Goal: Register for event/course

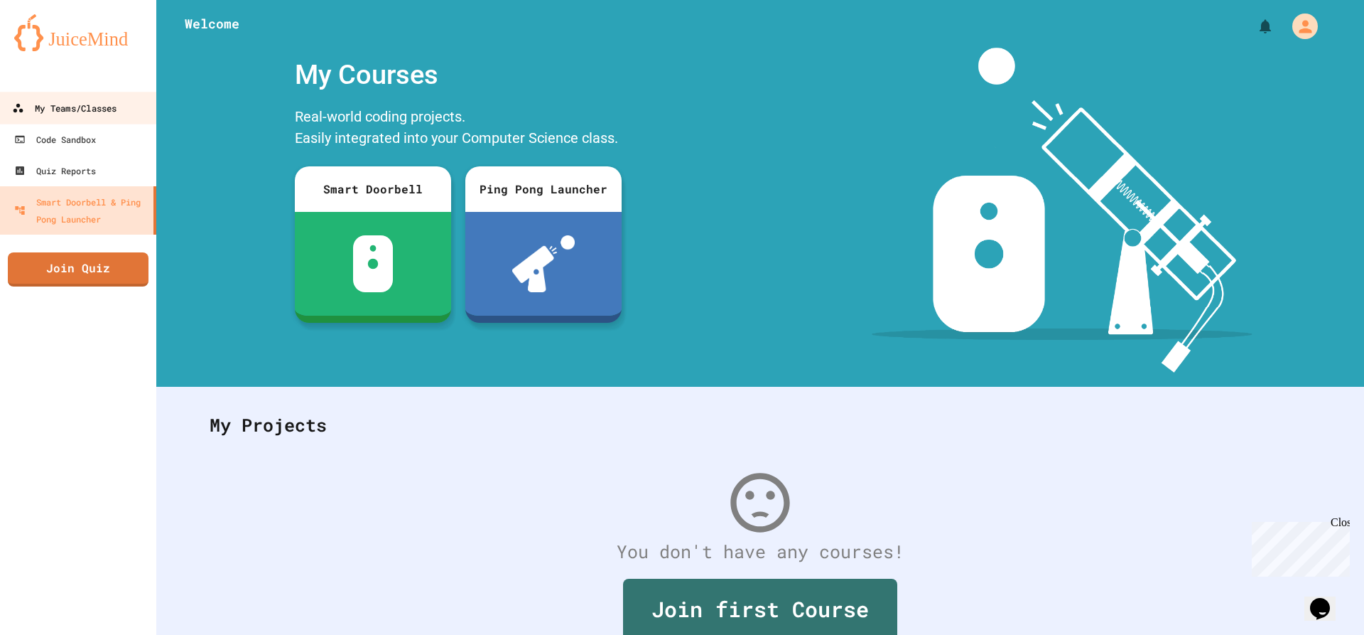
click at [75, 112] on div "My Teams/Classes" at bounding box center [64, 108] width 104 height 18
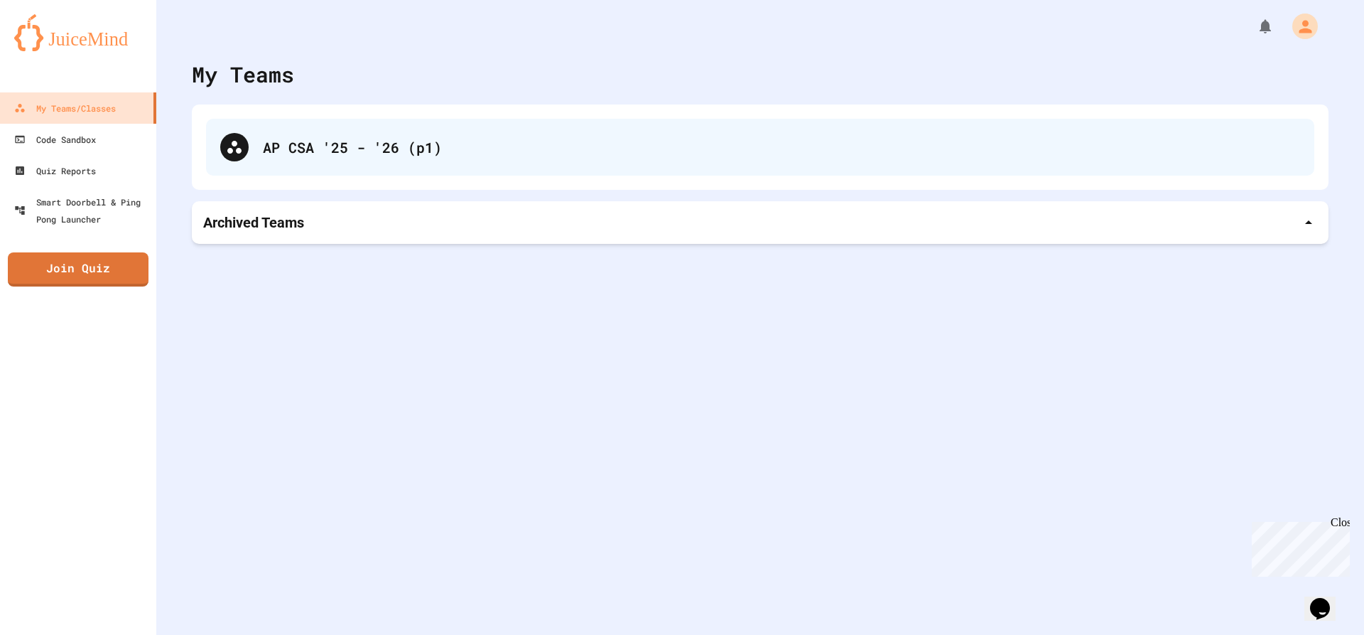
click at [606, 122] on div "AP CSA '25 - '26 (p1)" at bounding box center [760, 147] width 1108 height 57
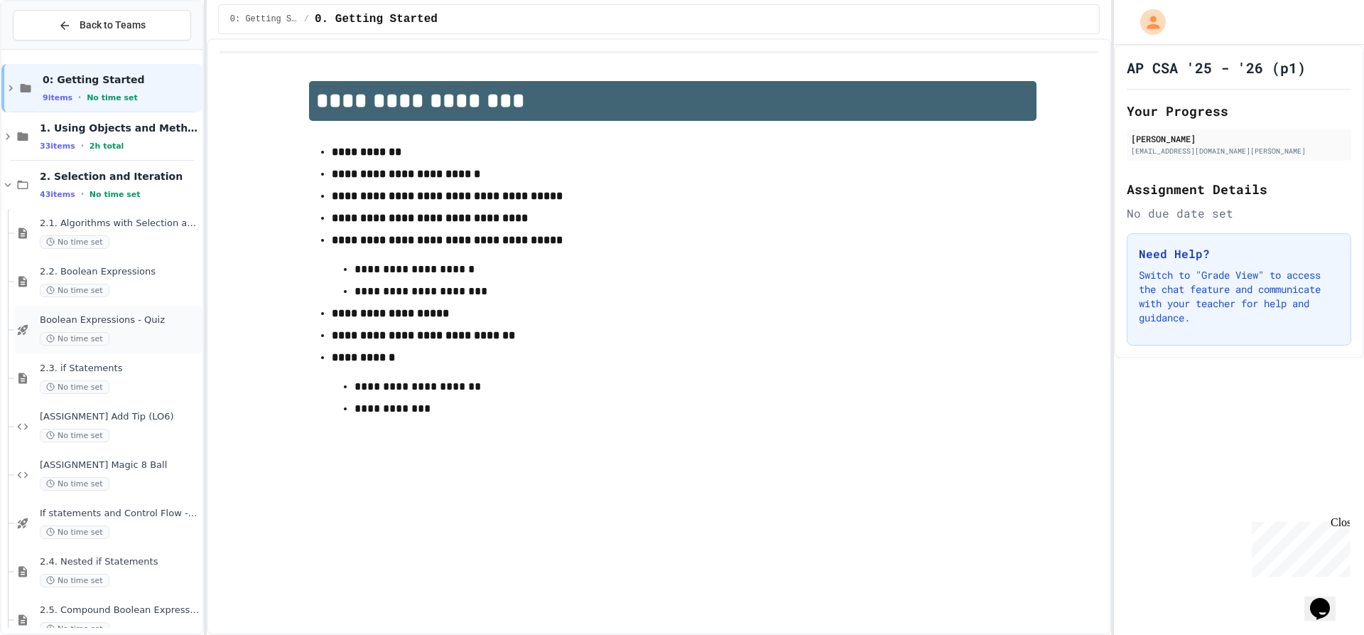
click at [55, 310] on div "Boolean Expressions - Quiz No time set" at bounding box center [108, 330] width 188 height 48
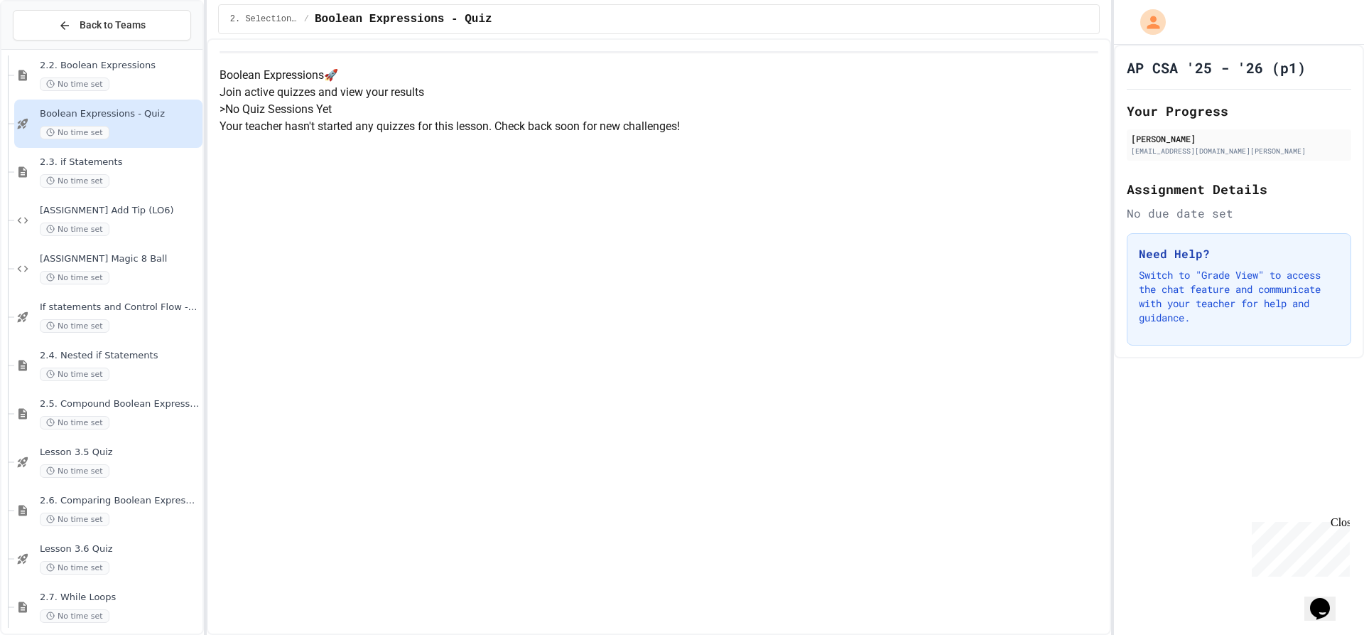
scroll to position [213, 0]
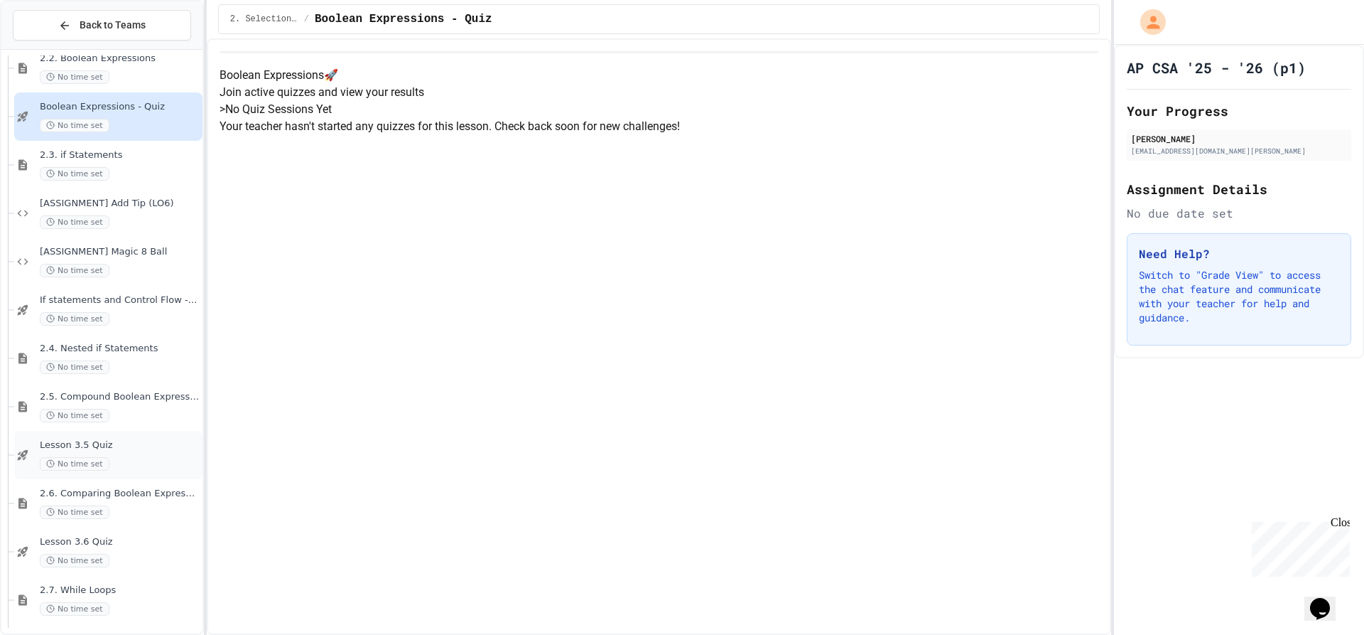
click at [134, 460] on div "No time set" at bounding box center [120, 464] width 160 height 14
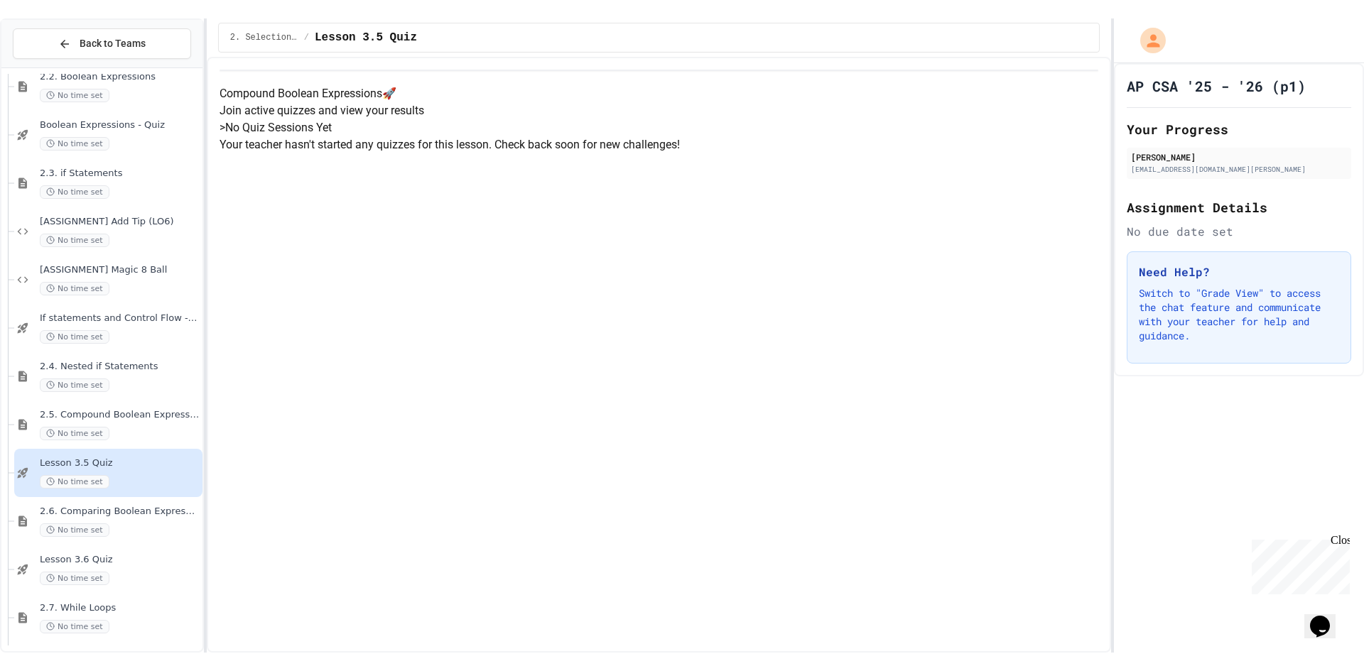
scroll to position [80, 0]
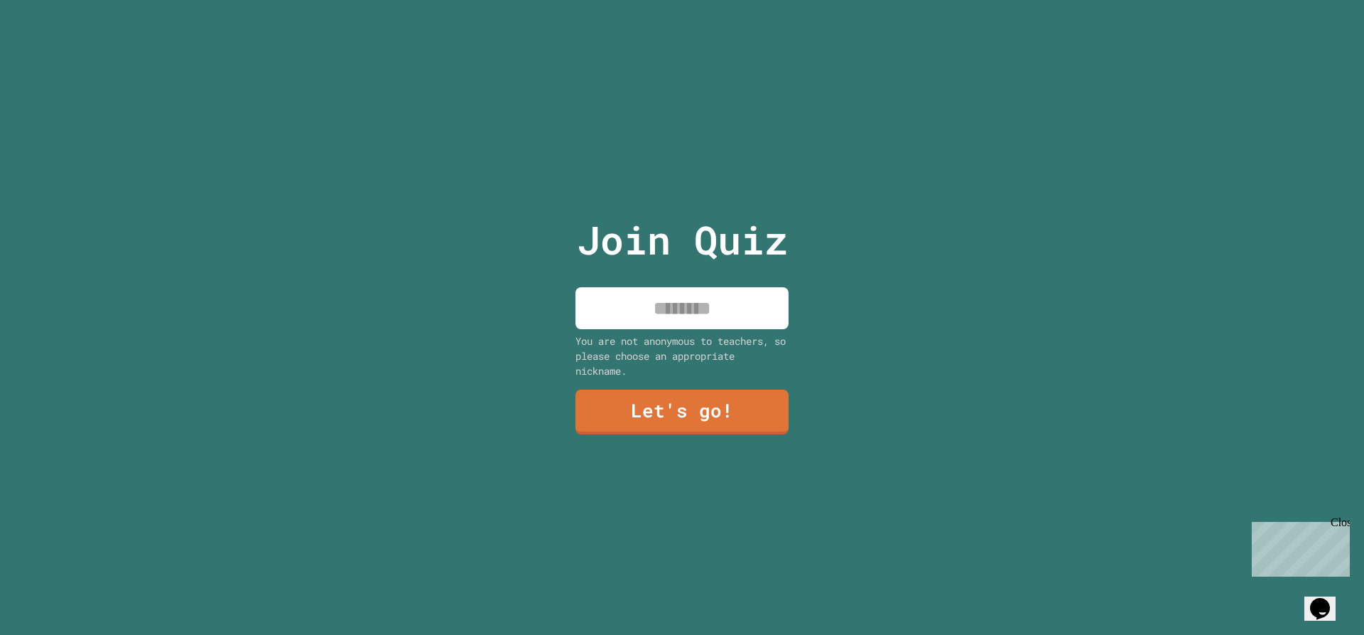
click at [708, 315] on input at bounding box center [682, 308] width 213 height 42
type input "*****"
click at [724, 411] on link "Let's go!" at bounding box center [682, 410] width 208 height 47
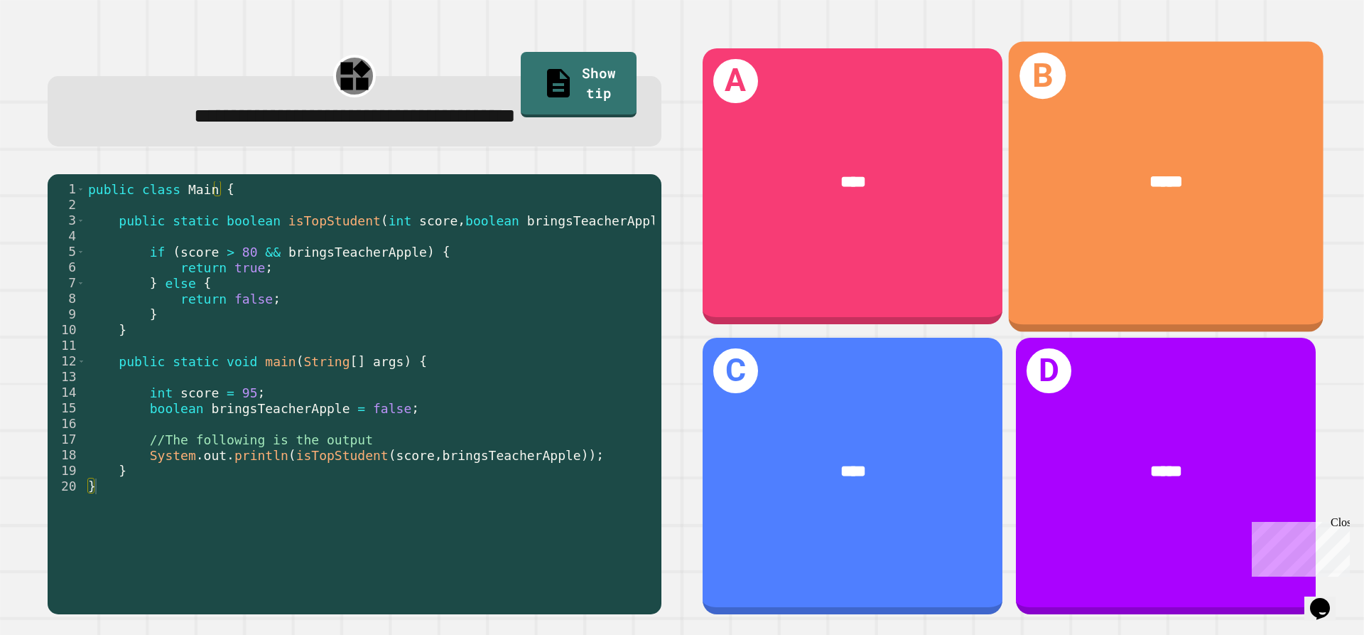
click at [1067, 169] on div "*****" at bounding box center [1166, 182] width 245 height 26
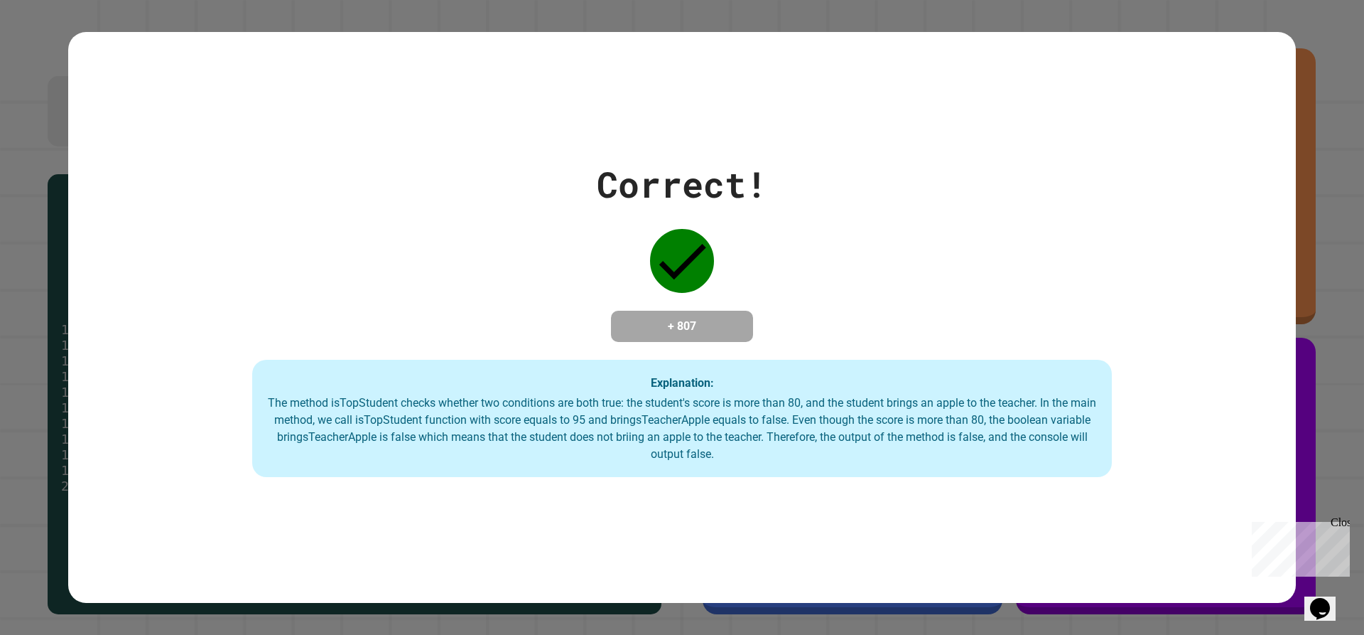
click at [1340, 519] on div "Close" at bounding box center [1340, 525] width 18 height 18
click at [1332, 597] on icon "Opens Chat This icon Opens the chat window." at bounding box center [1320, 608] width 23 height 23
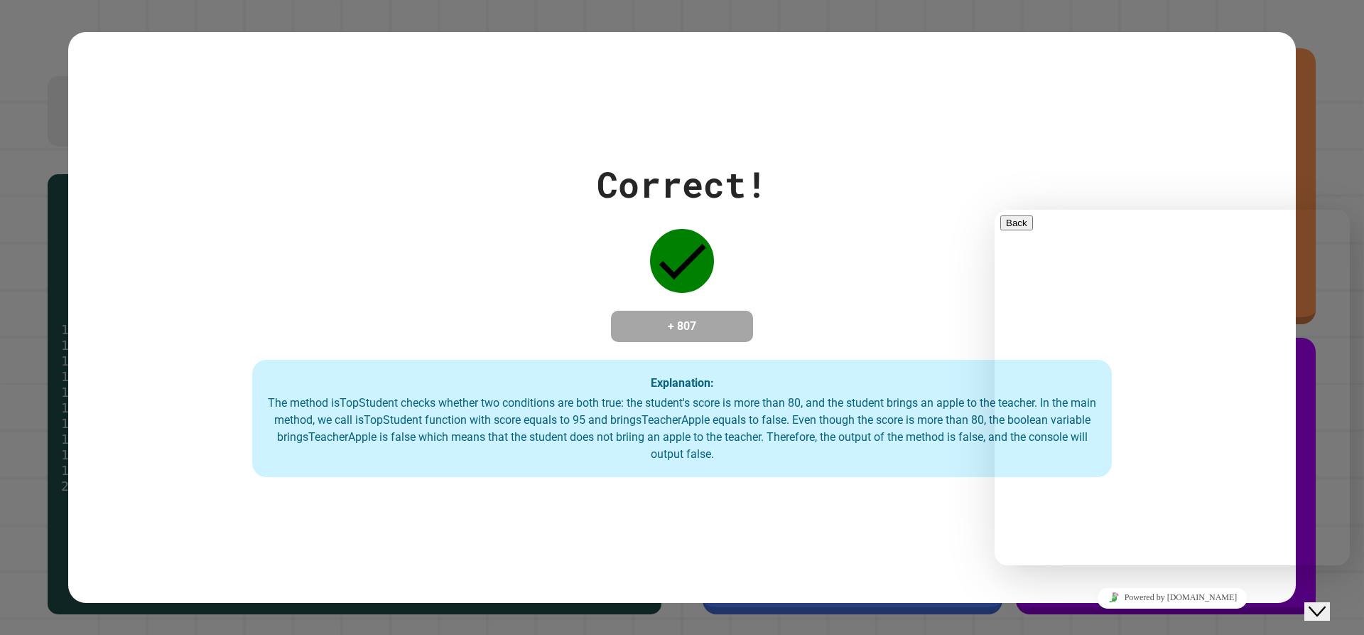
click at [1148, 167] on div "Correct! + 807 Explanation: The method isTopStudent checks whether two conditio…" at bounding box center [682, 318] width 1228 height 320
click at [1320, 610] on button "Close Chat This icon closes the chat window." at bounding box center [1318, 611] width 26 height 18
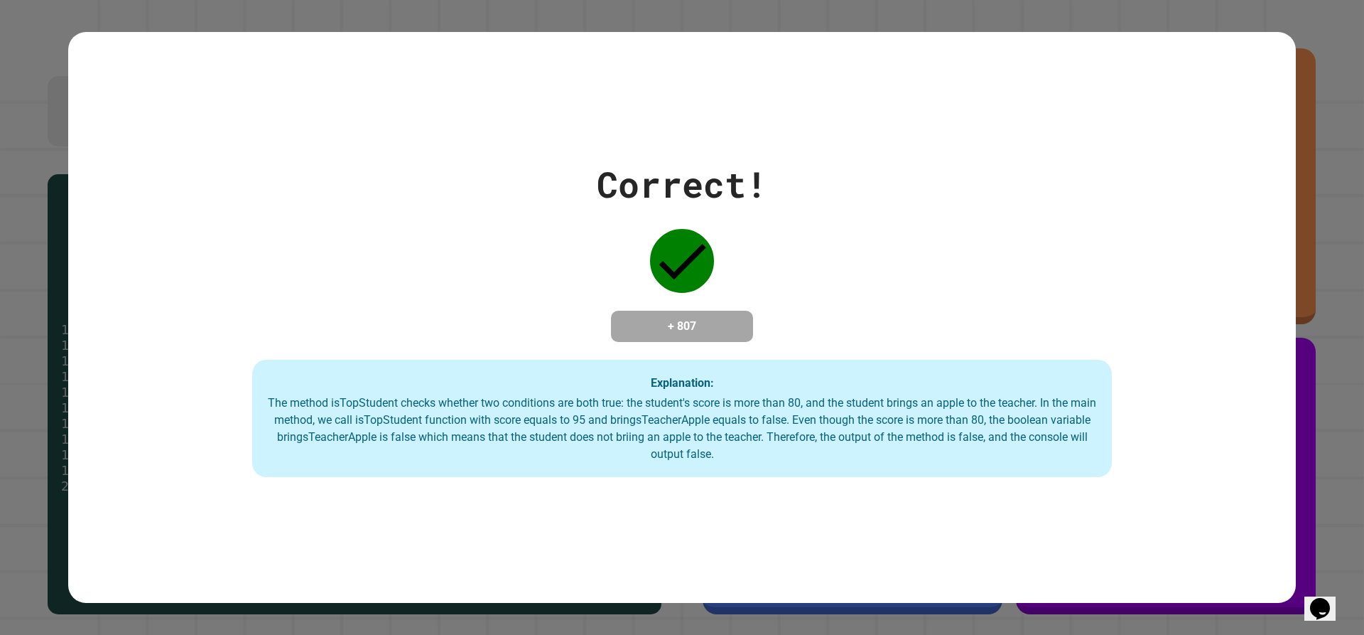
click at [1320, 610] on icon "Opens Chat This icon Opens the chat window." at bounding box center [1320, 608] width 23 height 23
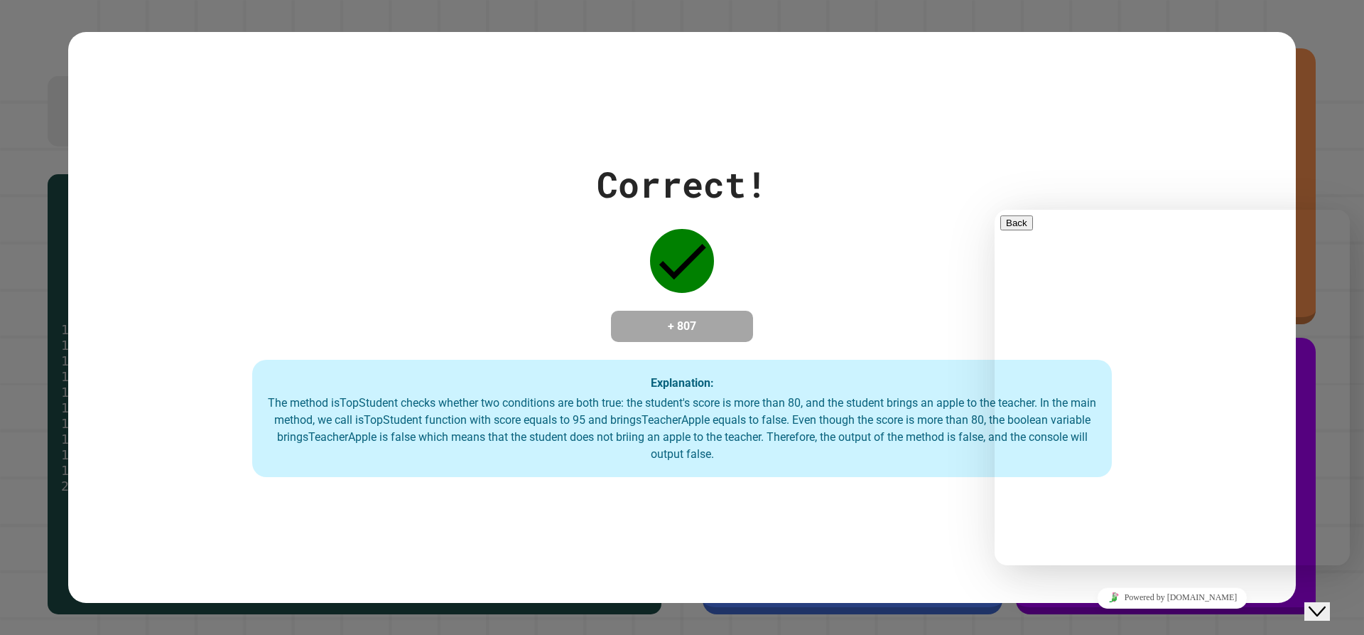
click at [1320, 610] on button "Close Chat This icon closes the chat window." at bounding box center [1318, 611] width 26 height 18
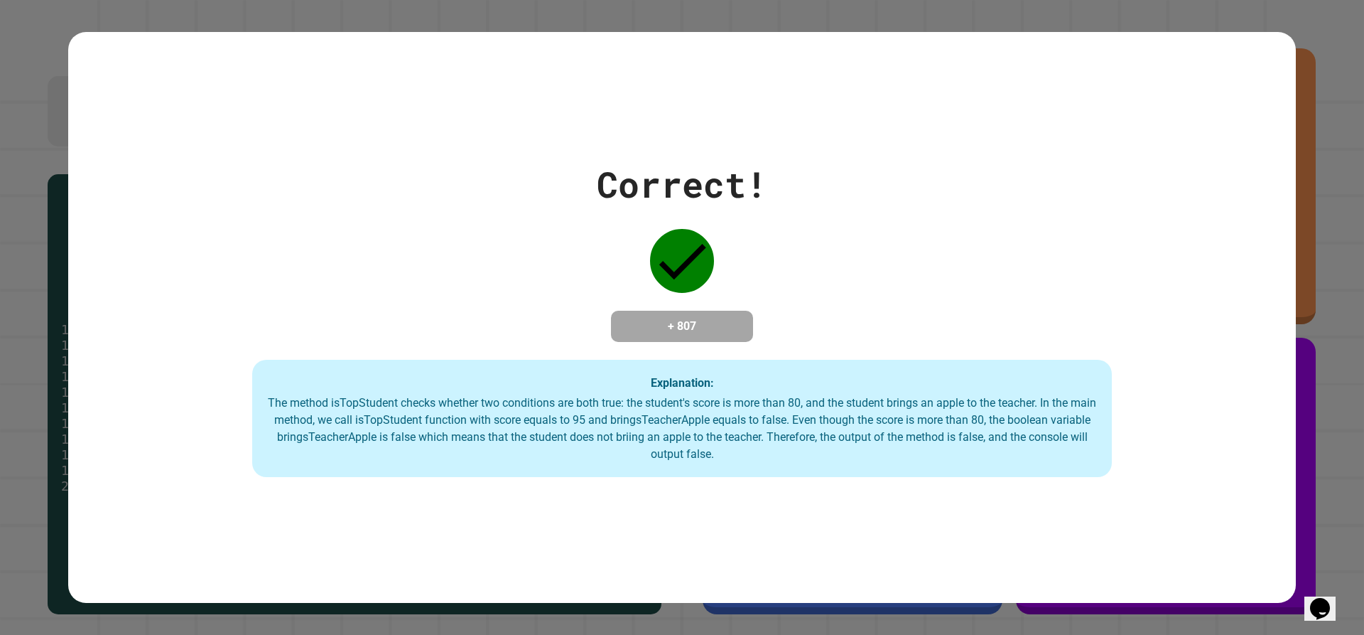
click at [1320, 610] on icon "Opens Chat This icon Opens the chat window." at bounding box center [1320, 608] width 23 height 23
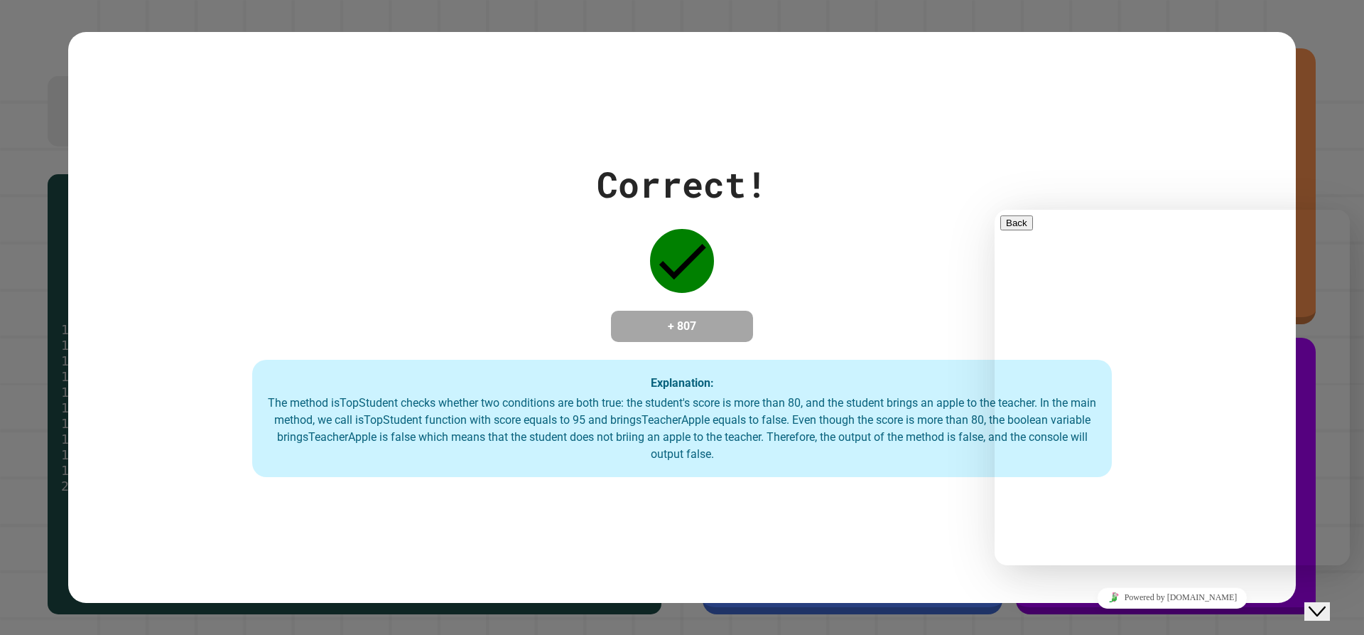
click at [1320, 610] on button "Close Chat This icon closes the chat window." at bounding box center [1318, 611] width 26 height 18
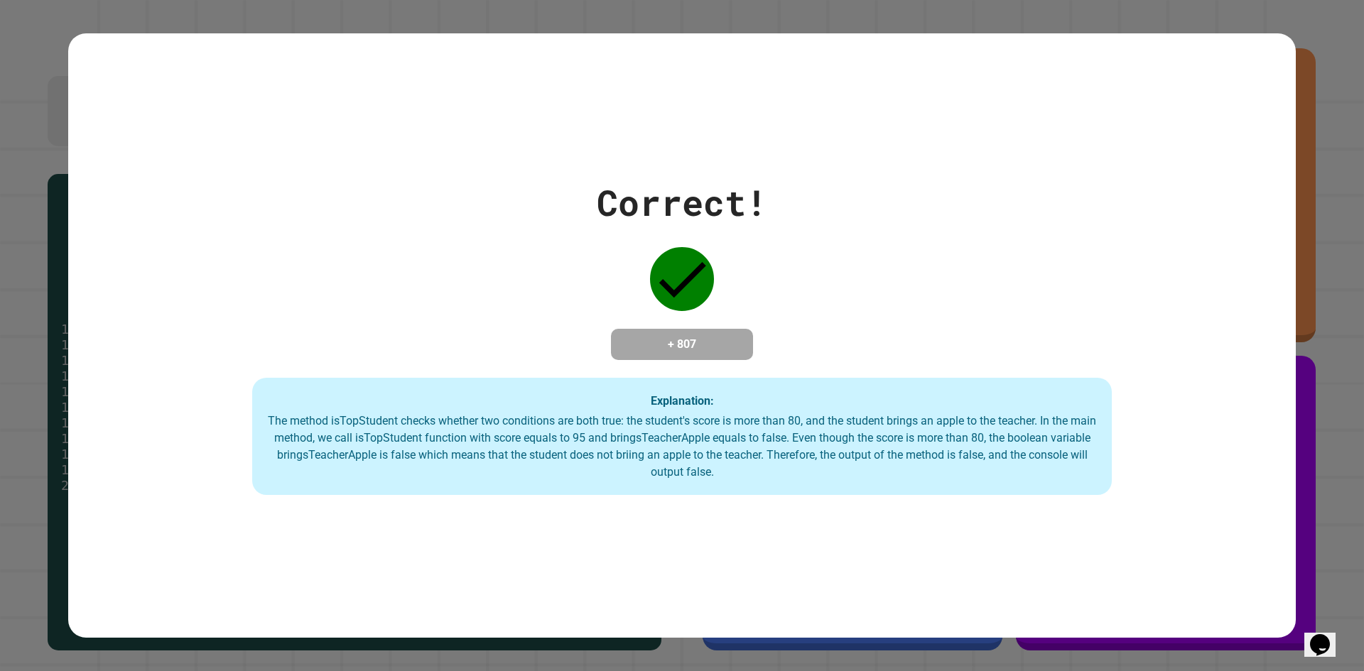
click at [1275, 395] on div "Correct! + 807 Explanation: The method isTopStudent checks whether two conditio…" at bounding box center [682, 336] width 1228 height 320
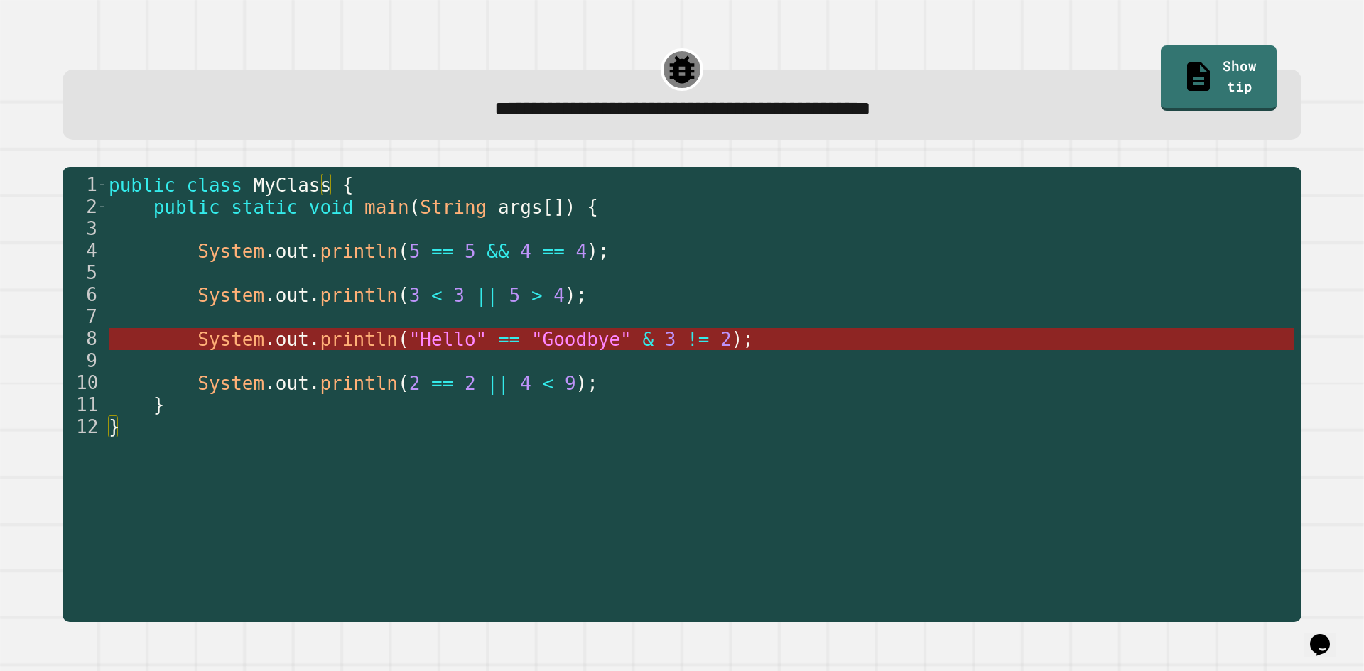
click at [440, 335] on span ""Hello"" at bounding box center [448, 339] width 78 height 21
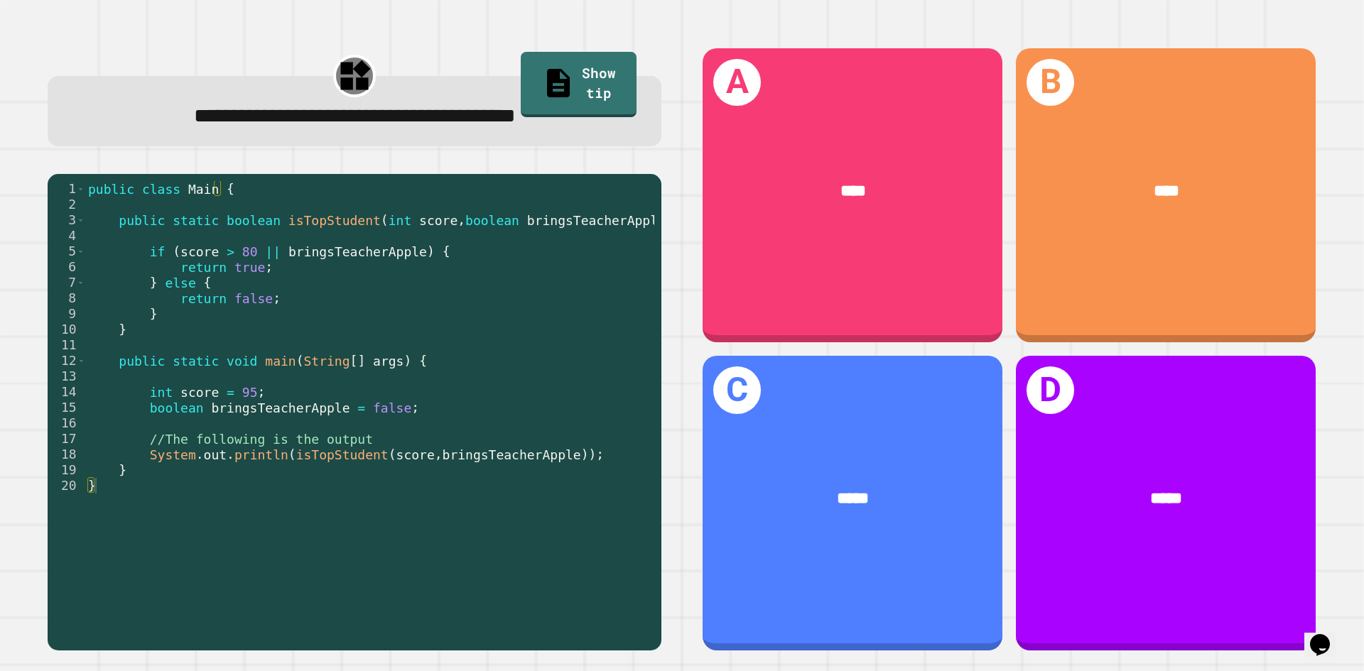
click at [733, 232] on div "****" at bounding box center [853, 191] width 300 height 91
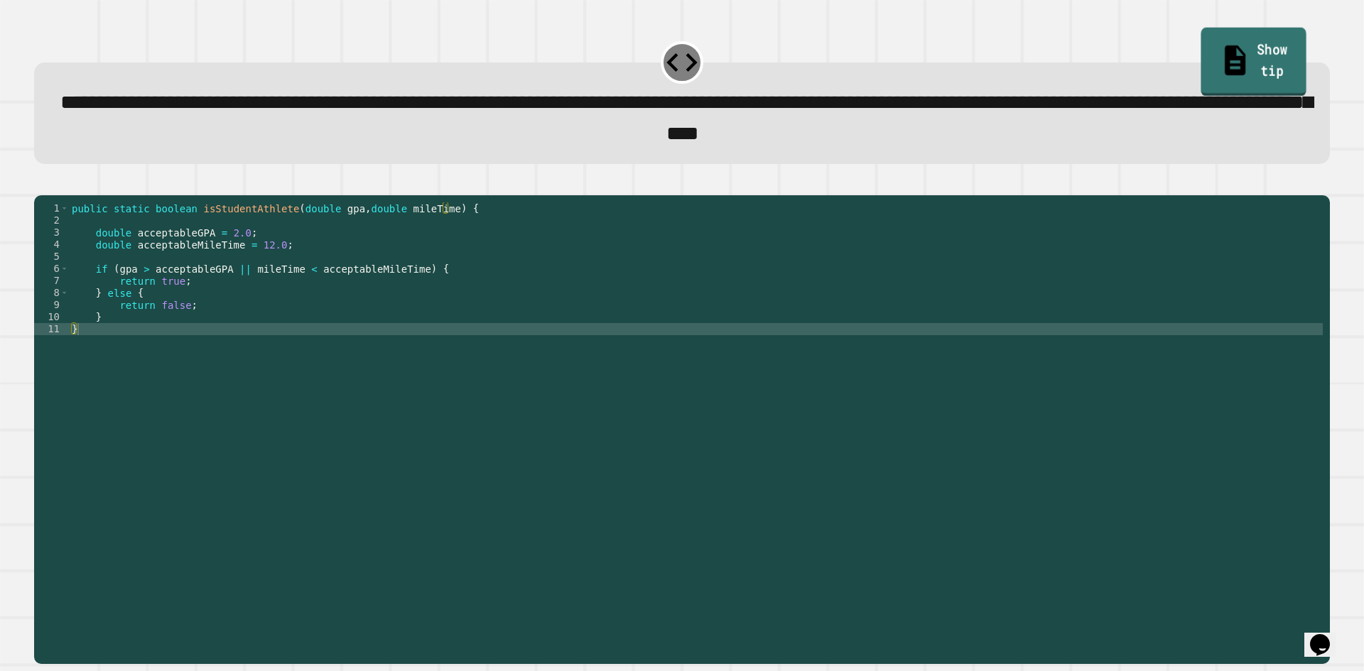
click at [1202, 60] on link "Show tip" at bounding box center [1254, 62] width 105 height 69
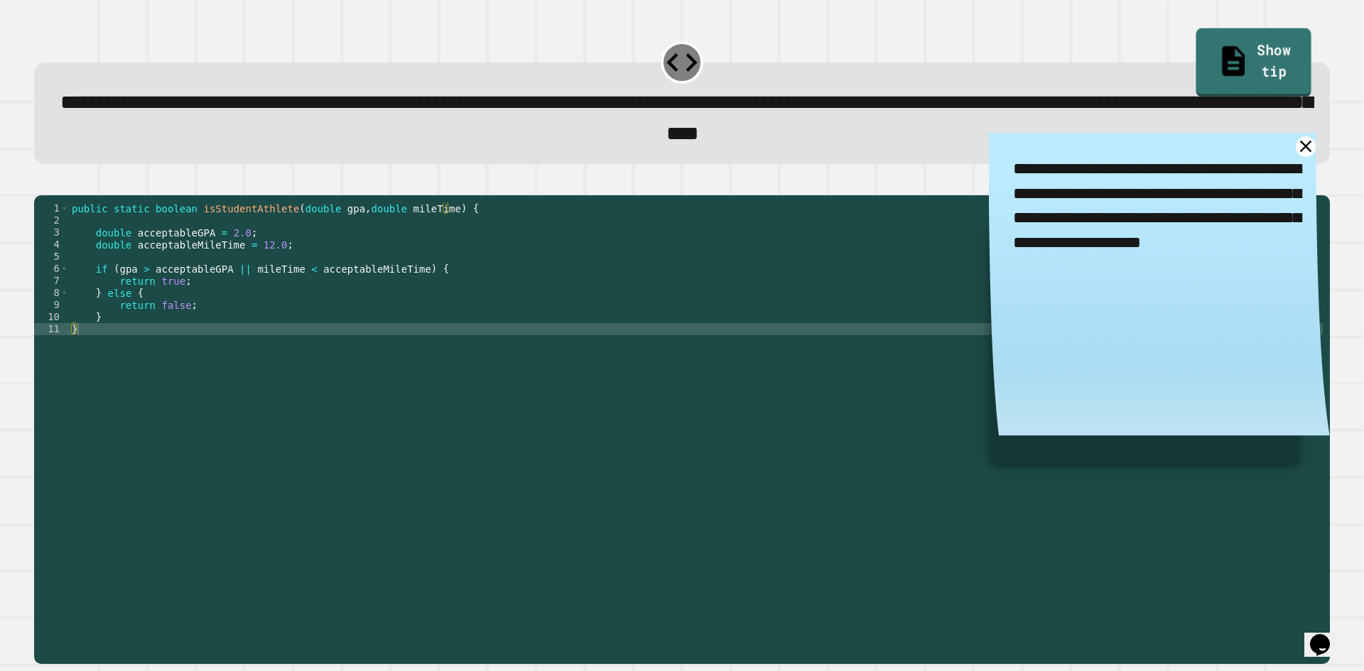
click at [1199, 60] on link "Show tip" at bounding box center [1254, 62] width 115 height 69
click at [1282, 163] on textarea "**********" at bounding box center [1159, 205] width 341 height 147
click at [1294, 145] on icon at bounding box center [1306, 146] width 25 height 25
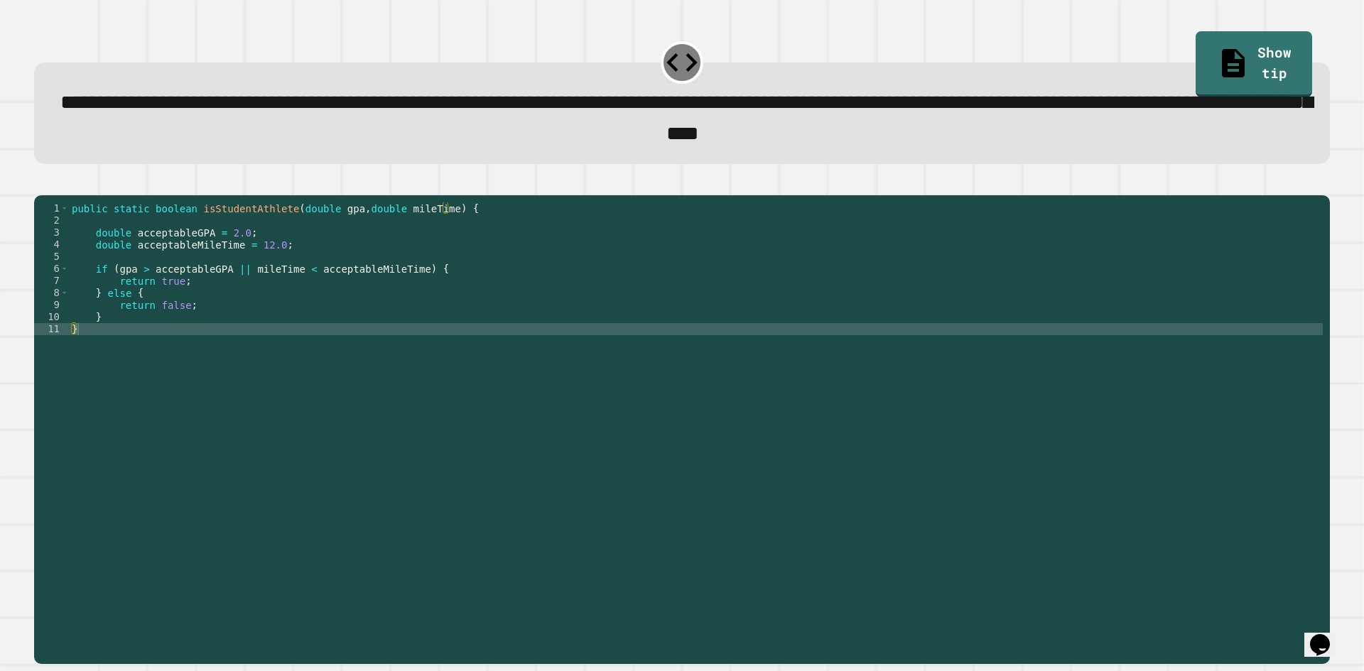
click at [235, 291] on div "public static boolean isStudentAthlete ( double gpa , double mileTime ) { doubl…" at bounding box center [696, 414] width 1254 height 423
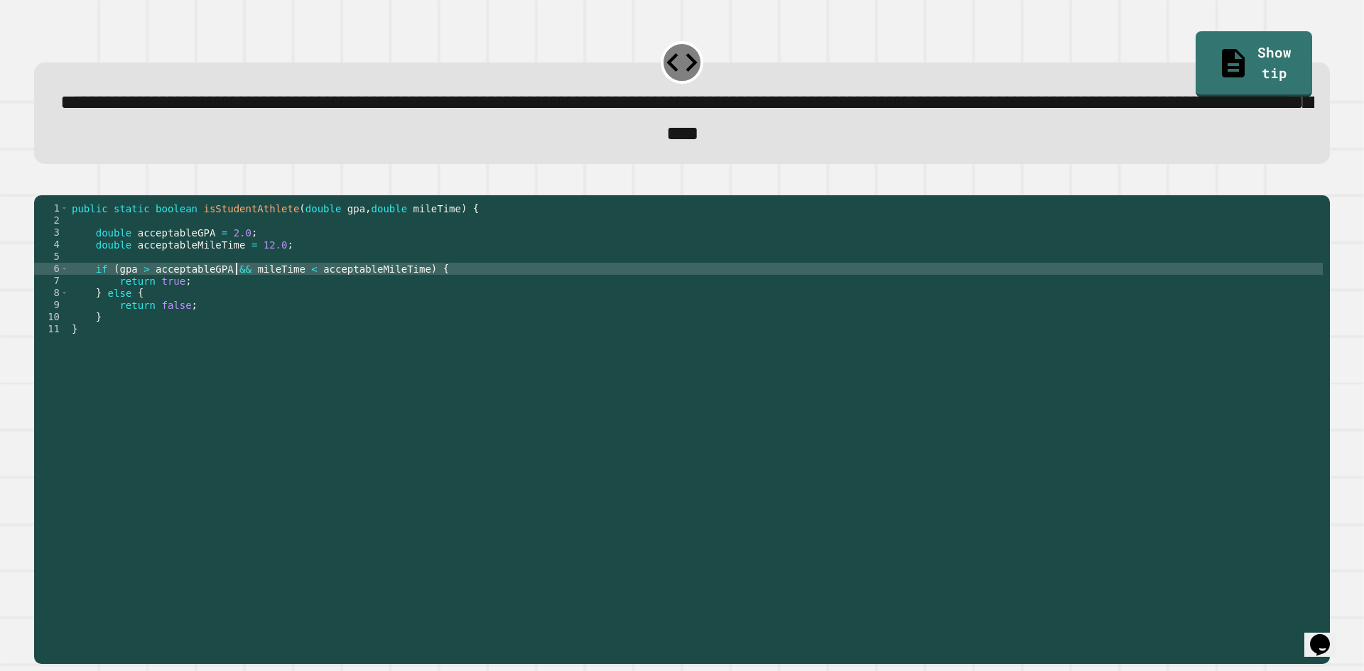
scroll to position [0, 11]
type textarea "**********"
click at [41, 183] on button "button" at bounding box center [41, 183] width 0 height 0
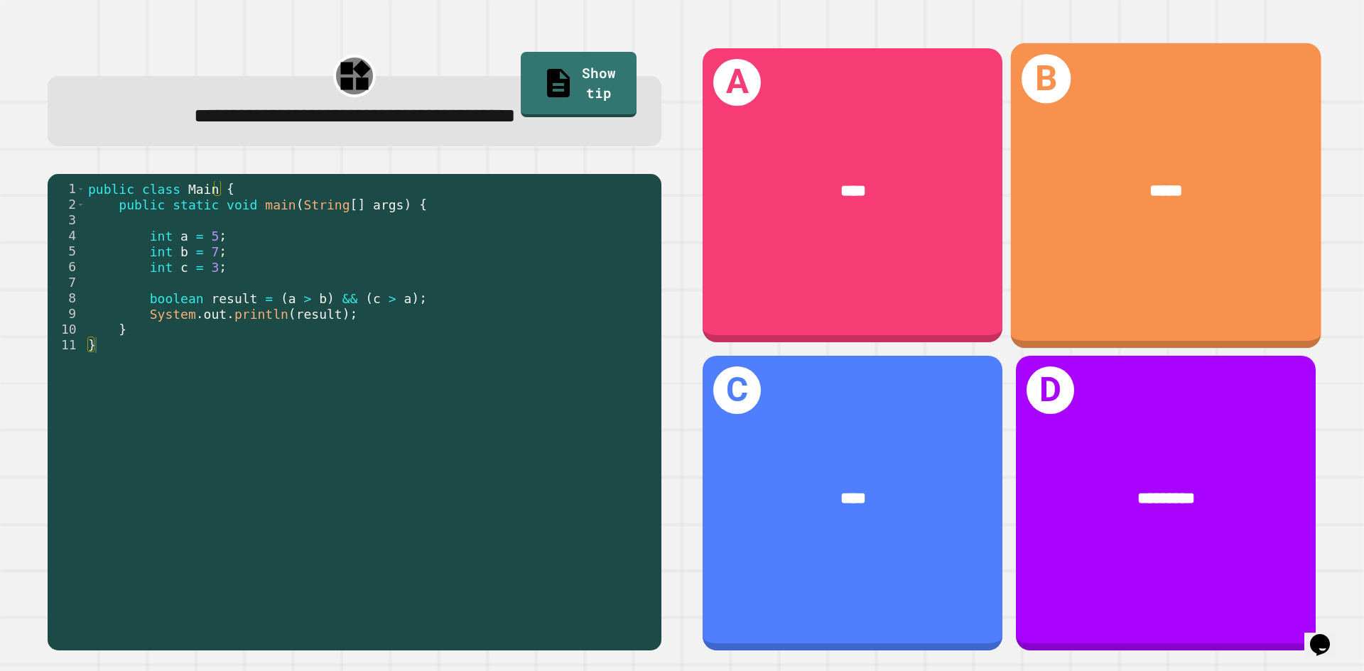
click at [1174, 163] on div "*****" at bounding box center [1166, 191] width 311 height 94
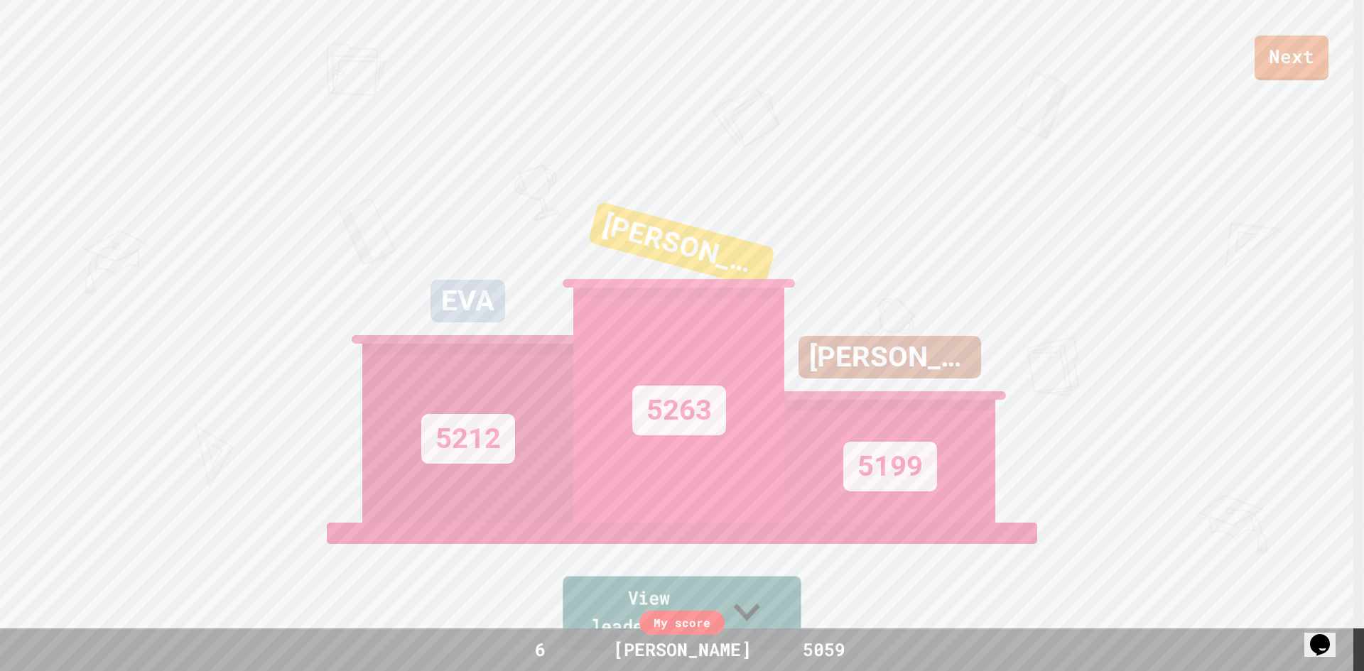
click at [753, 602] on link "View leaderboard" at bounding box center [682, 614] width 238 height 74
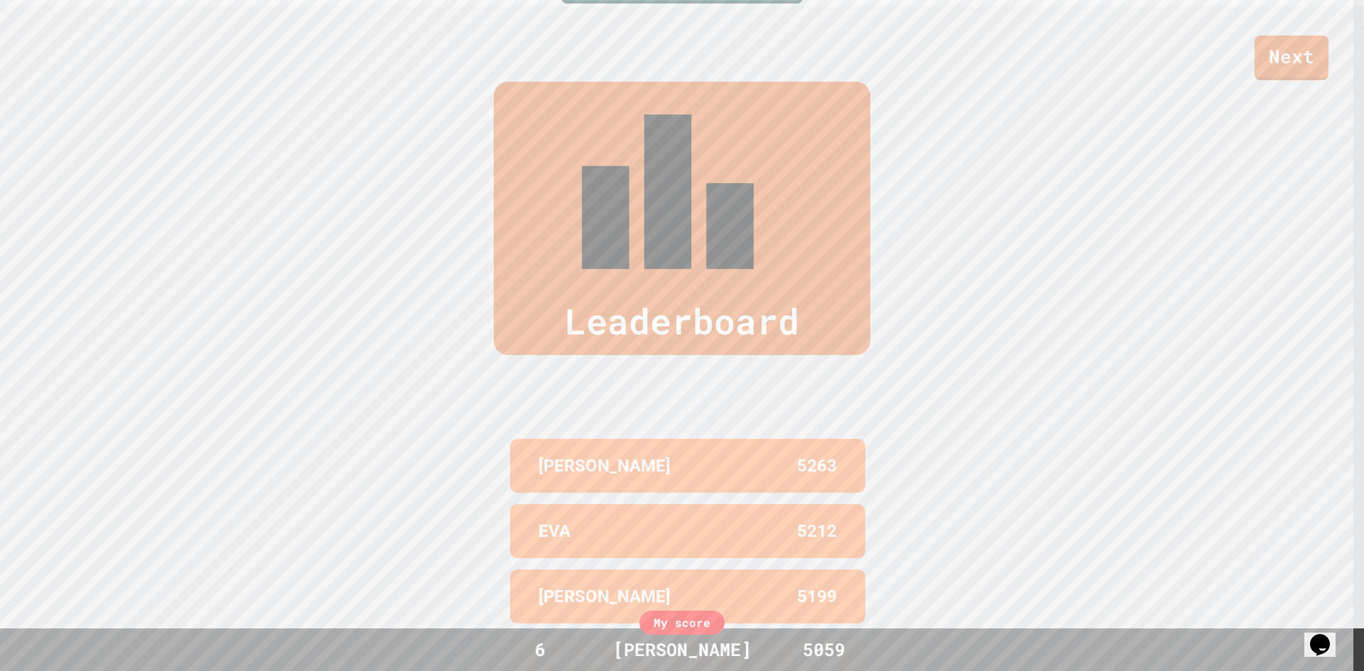
scroll to position [666, 0]
